Goal: Transaction & Acquisition: Purchase product/service

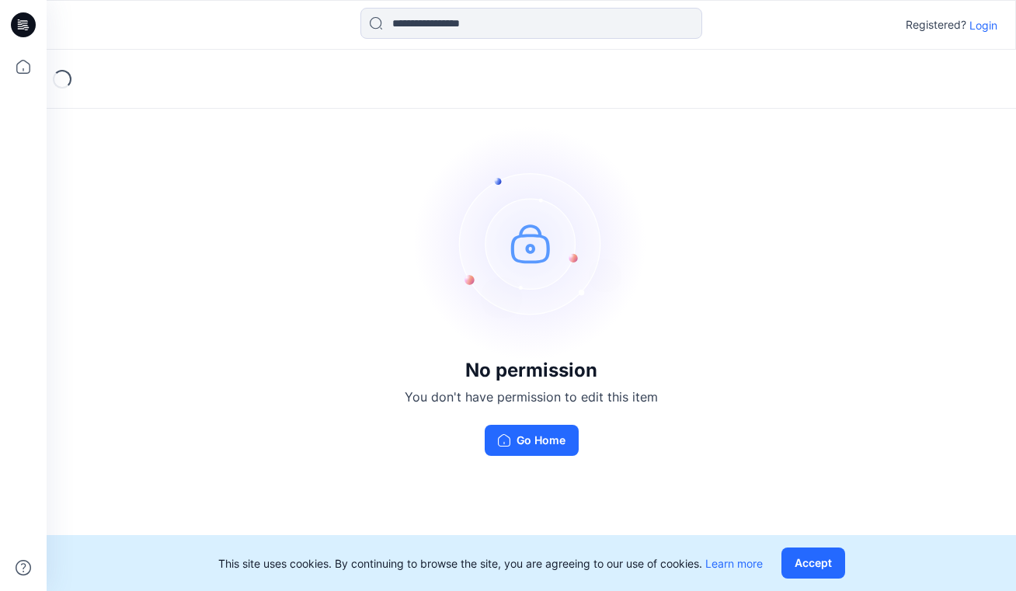
click at [982, 24] on p "Login" at bounding box center [983, 25] width 28 height 16
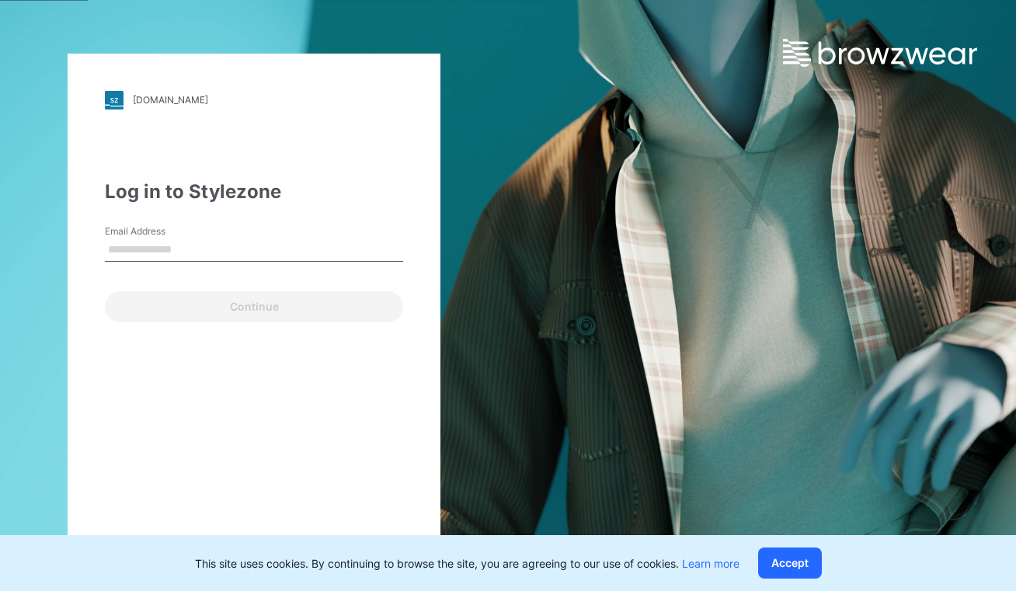
type input "**********"
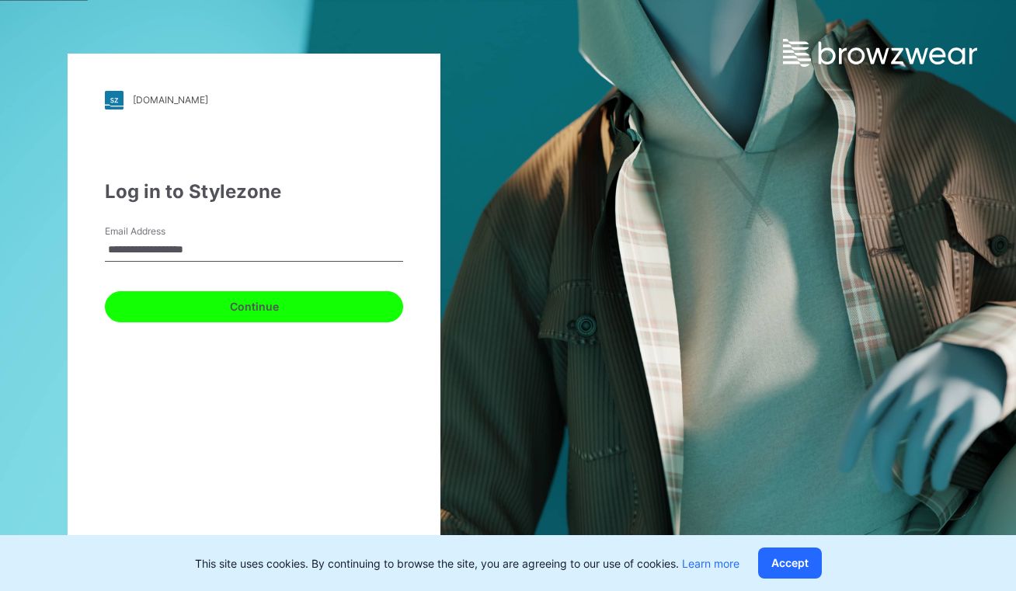
click at [176, 310] on button "Continue" at bounding box center [254, 306] width 298 height 31
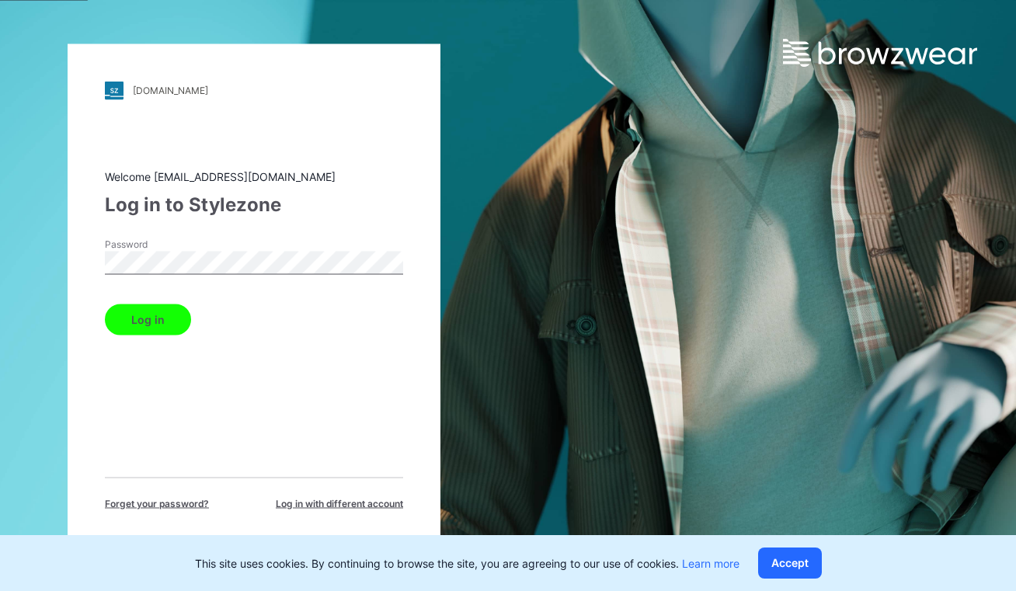
click at [171, 311] on button "Log in" at bounding box center [148, 319] width 86 height 31
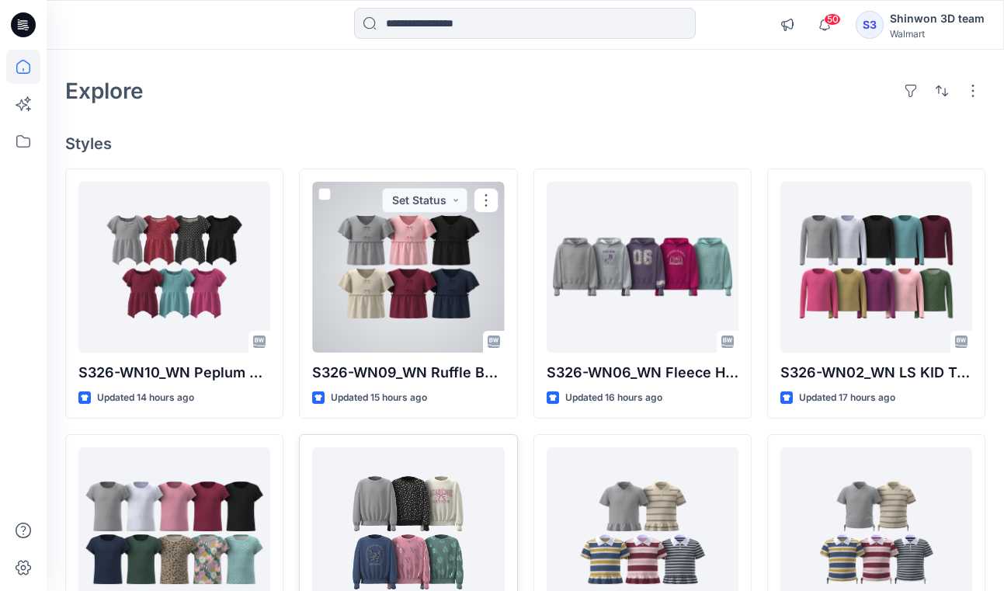
scroll to position [78, 0]
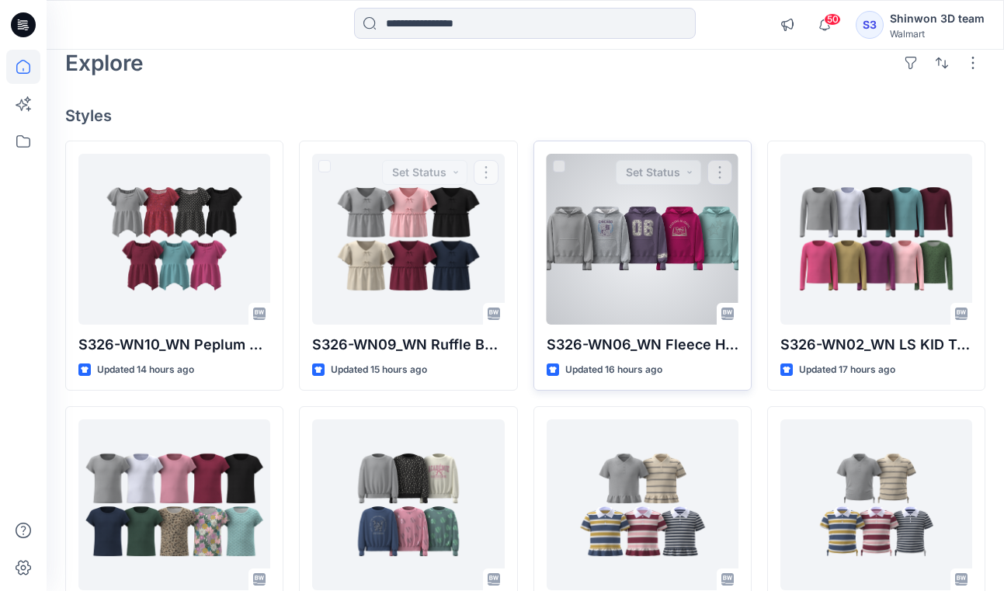
click at [631, 207] on div at bounding box center [643, 239] width 192 height 171
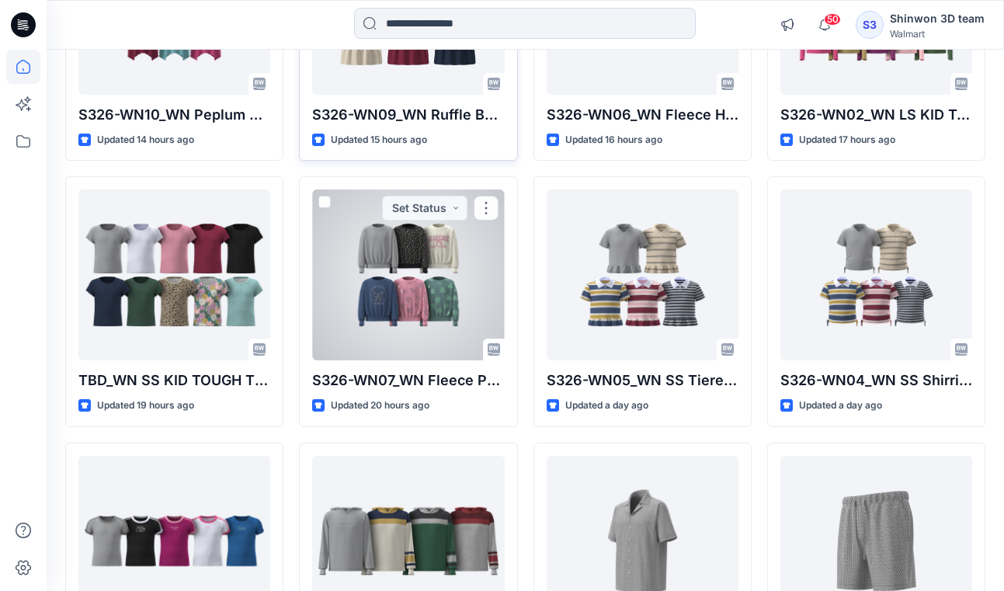
scroll to position [311, 0]
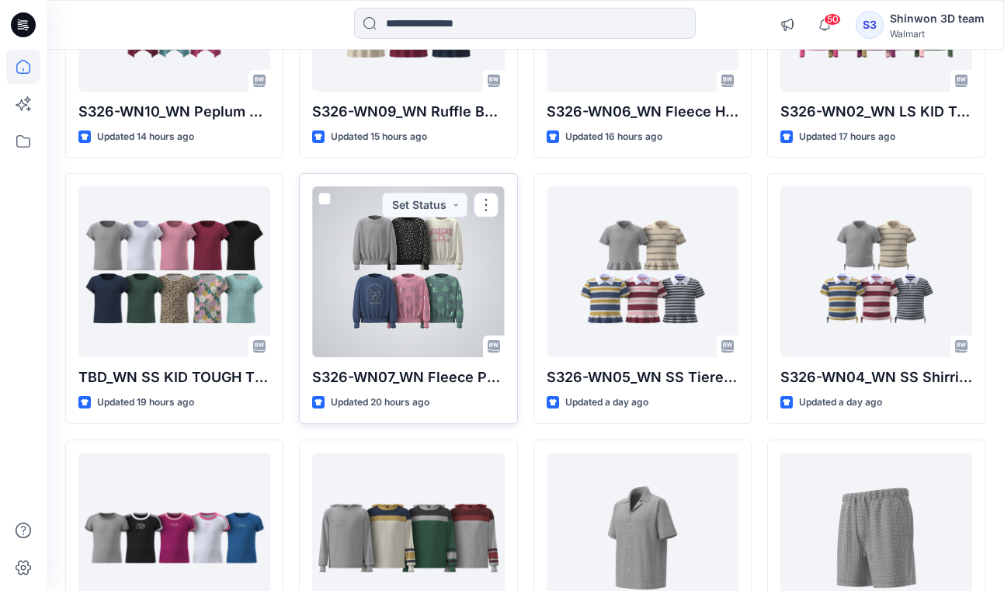
click at [426, 293] on div at bounding box center [408, 271] width 192 height 171
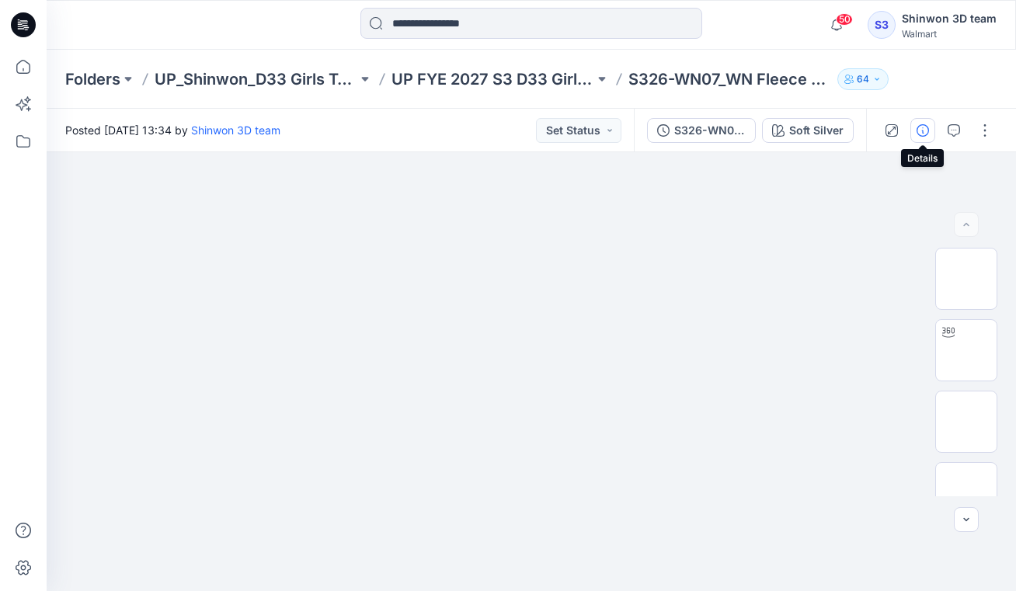
click at [927, 127] on icon "button" at bounding box center [922, 130] width 12 height 12
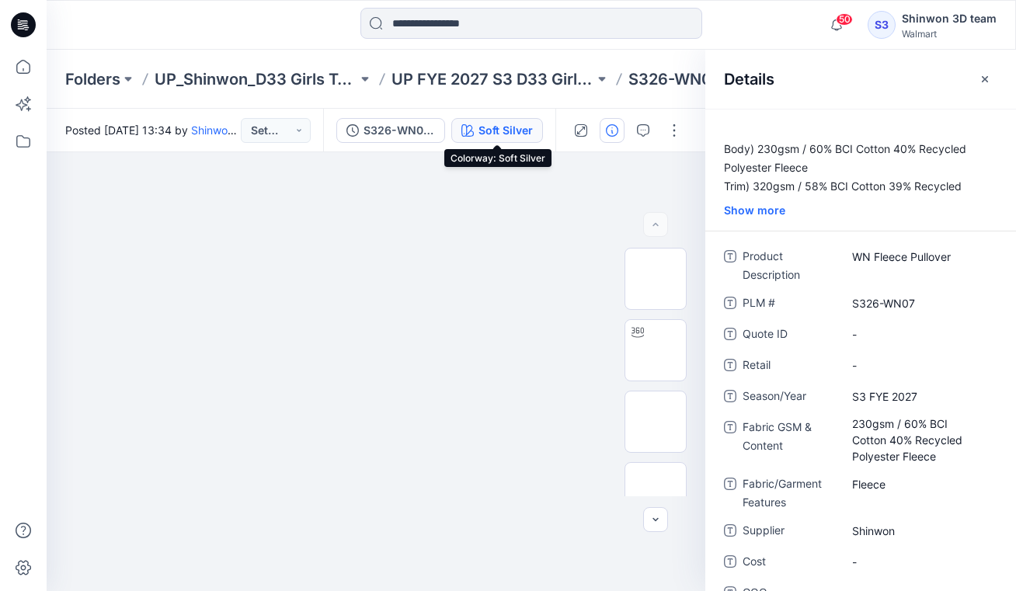
click at [527, 126] on div "Soft Silver" at bounding box center [505, 130] width 54 height 17
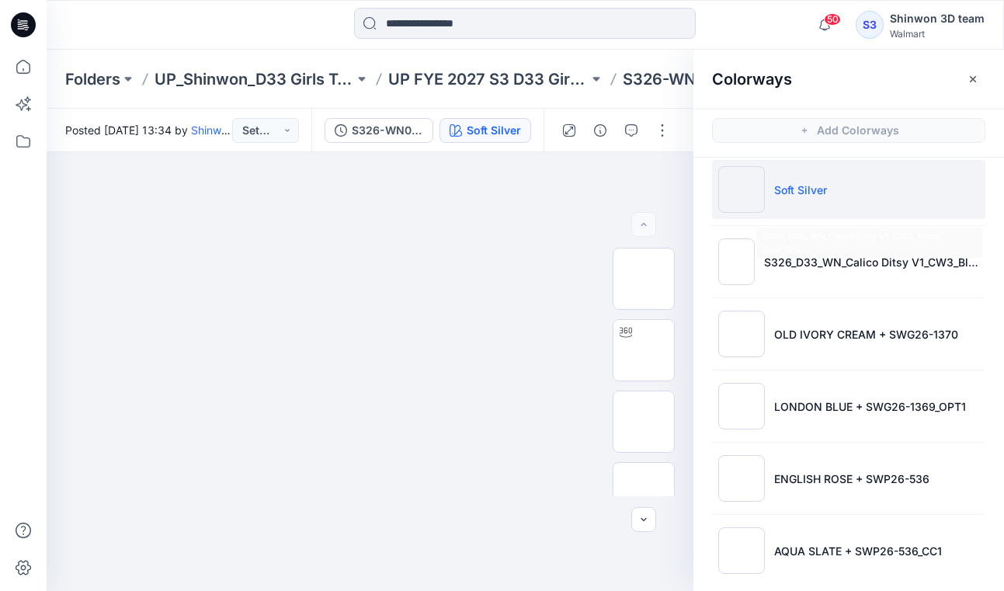
scroll to position [26, 0]
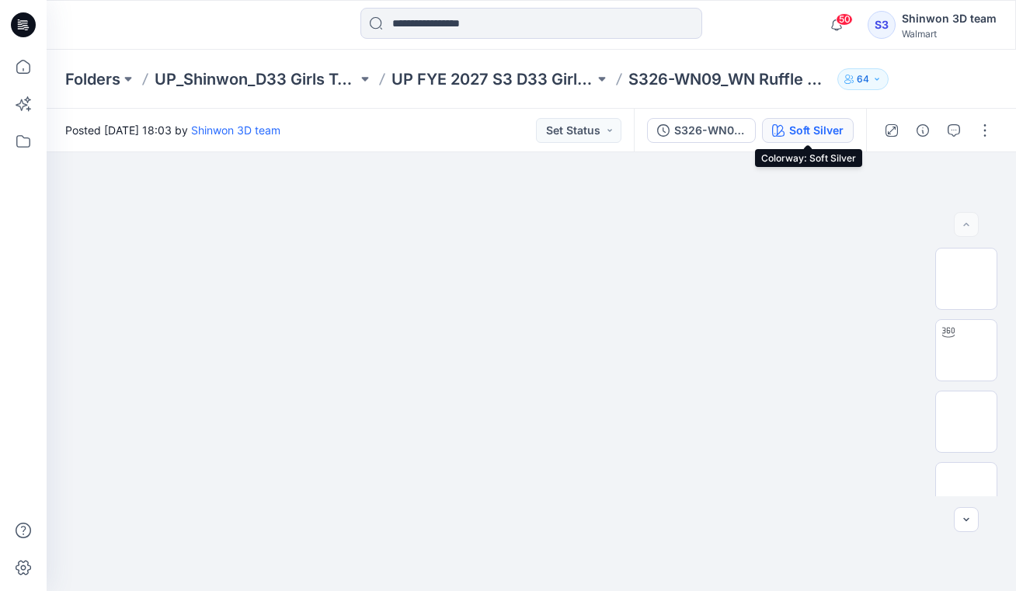
click at [795, 122] on div "Soft Silver" at bounding box center [816, 130] width 54 height 17
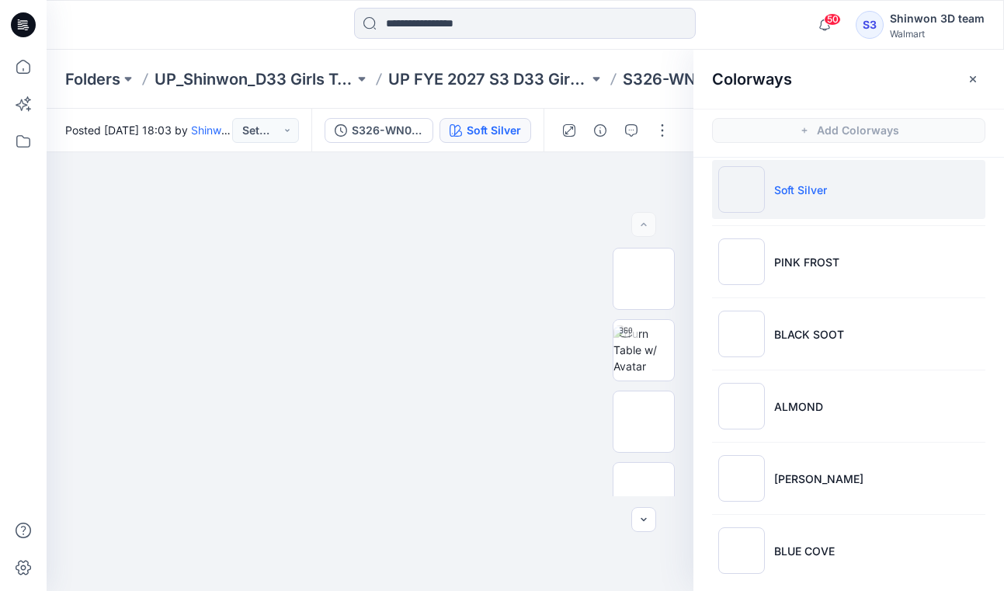
scroll to position [26, 0]
